Goal: Task Accomplishment & Management: Manage account settings

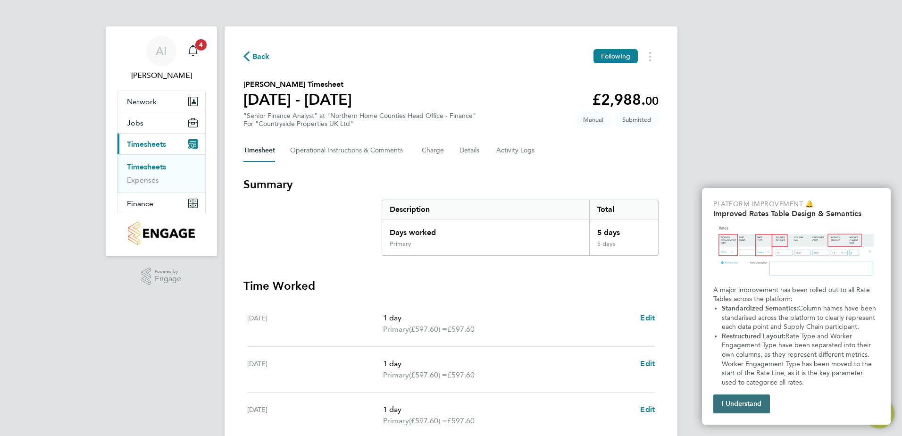
click at [731, 404] on button "I Understand" at bounding box center [741, 403] width 57 height 19
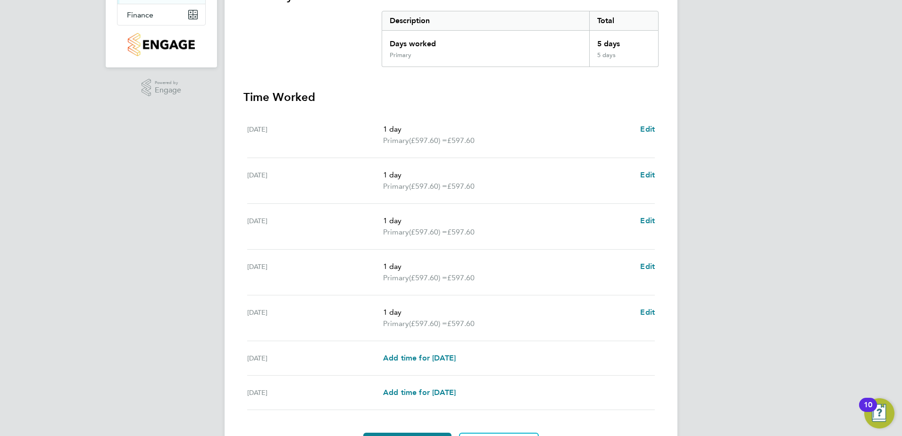
scroll to position [236, 0]
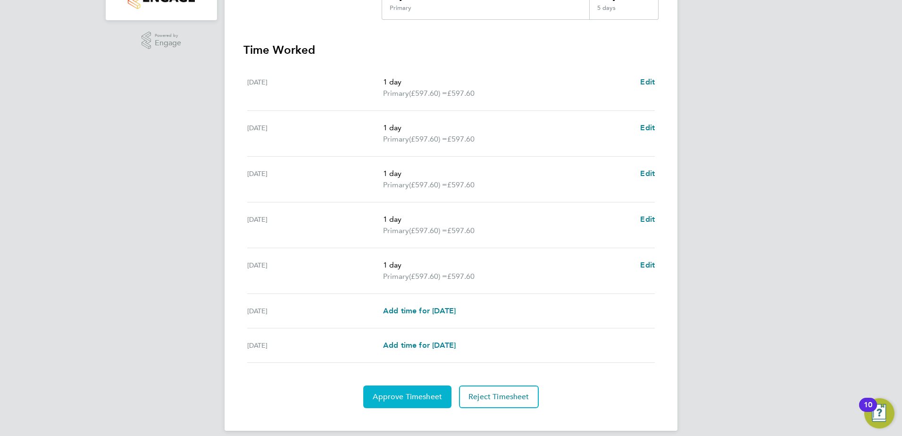
click at [405, 396] on span "Approve Timesheet" at bounding box center [407, 396] width 69 height 9
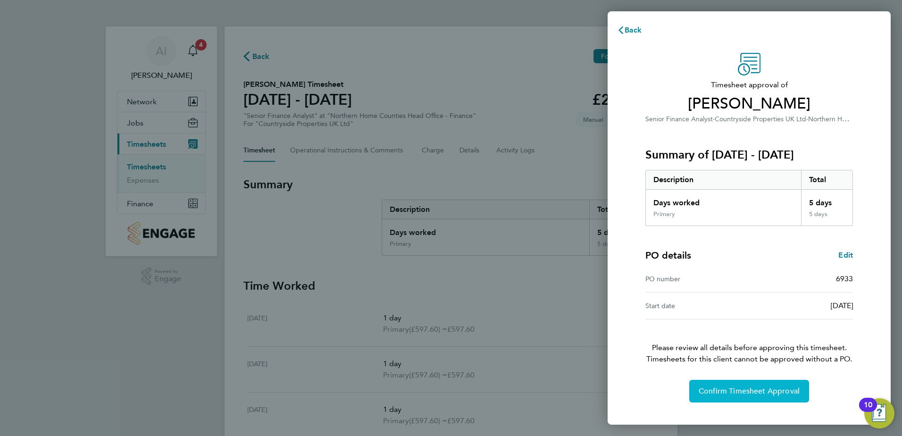
click at [751, 391] on span "Confirm Timesheet Approval" at bounding box center [749, 390] width 101 height 9
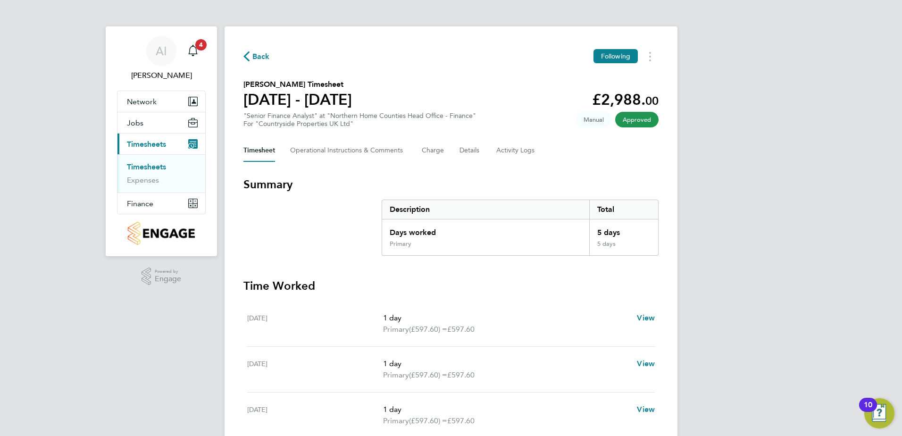
click at [158, 149] on button "Current page: Timesheets" at bounding box center [161, 143] width 88 height 21
click at [141, 168] on link "Timesheets" at bounding box center [146, 166] width 39 height 9
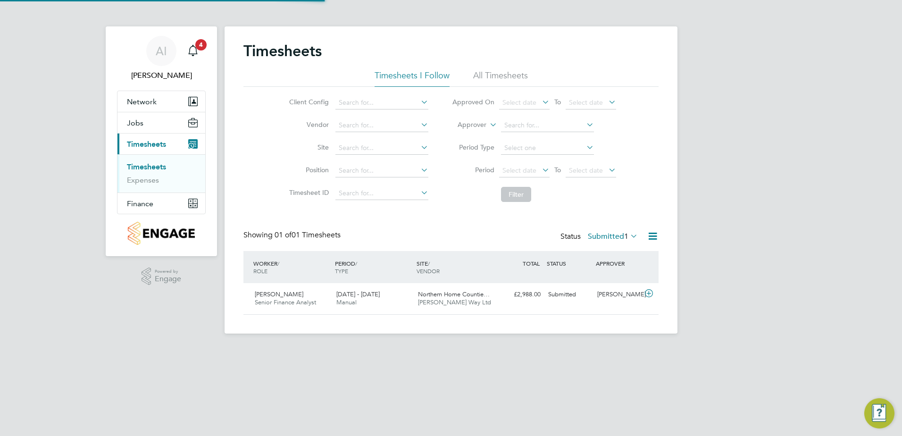
scroll to position [24, 82]
click at [287, 304] on span "Senior Finance Analyst" at bounding box center [285, 302] width 61 height 8
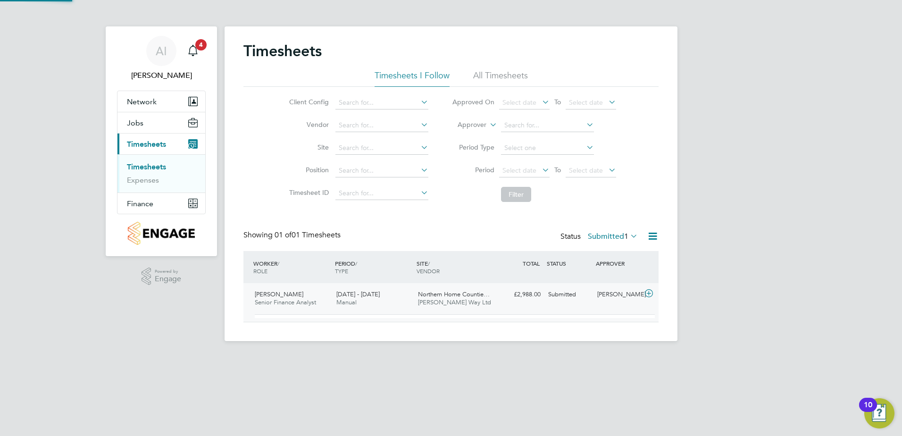
scroll to position [16, 92]
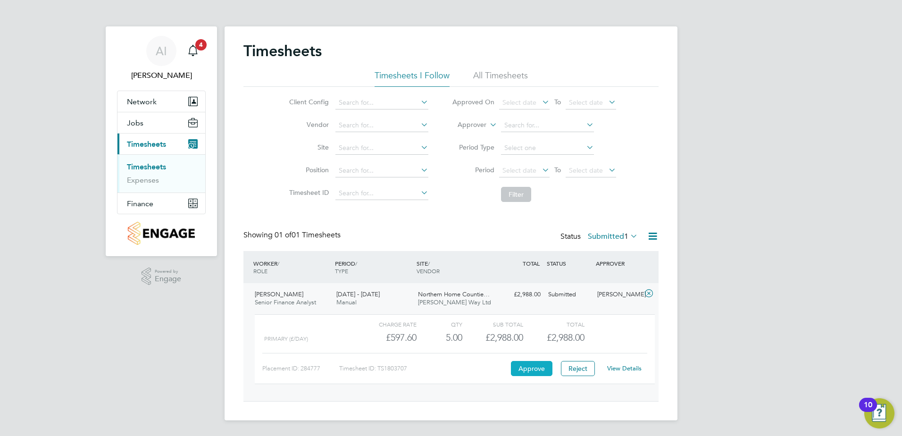
click at [536, 372] on button "Approve" at bounding box center [532, 368] width 42 height 15
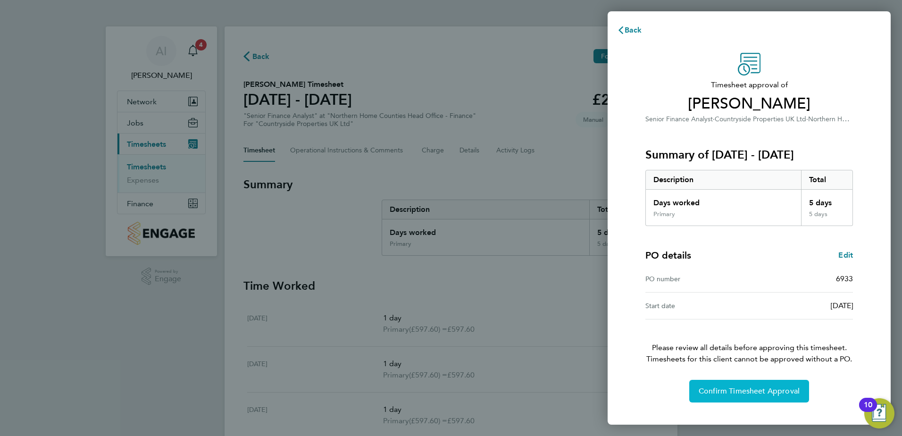
click at [723, 394] on span "Confirm Timesheet Approval" at bounding box center [749, 390] width 101 height 9
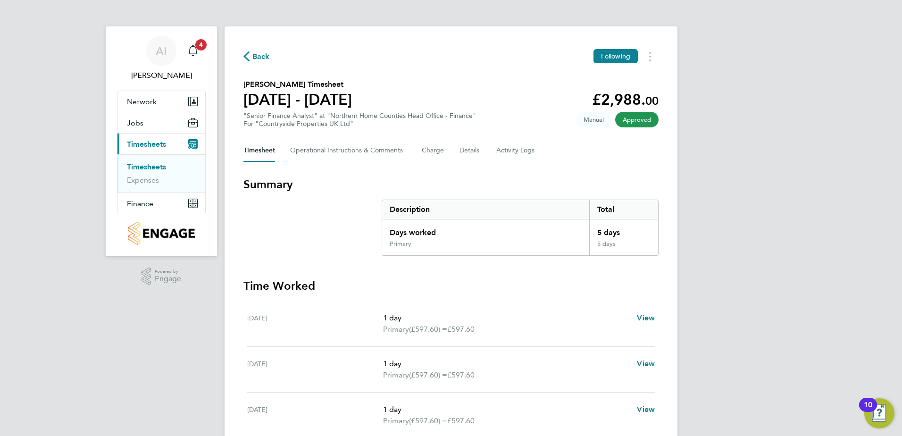
click at [143, 166] on link "Timesheets" at bounding box center [146, 166] width 39 height 9
